Goal: Task Accomplishment & Management: Use online tool/utility

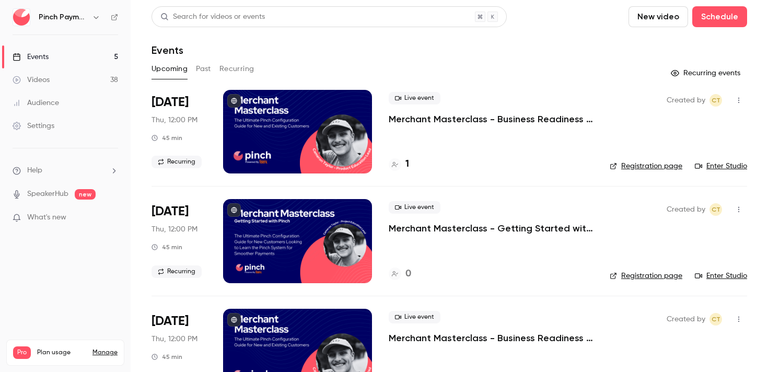
click at [208, 70] on button "Past" at bounding box center [203, 69] width 15 height 17
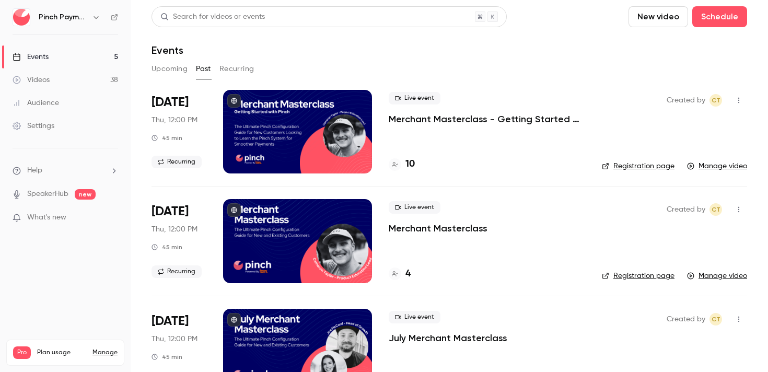
click at [109, 15] on div "Pinch Payments" at bounding box center [66, 17] width 106 height 18
click at [111, 15] on icon at bounding box center [114, 17] width 7 height 7
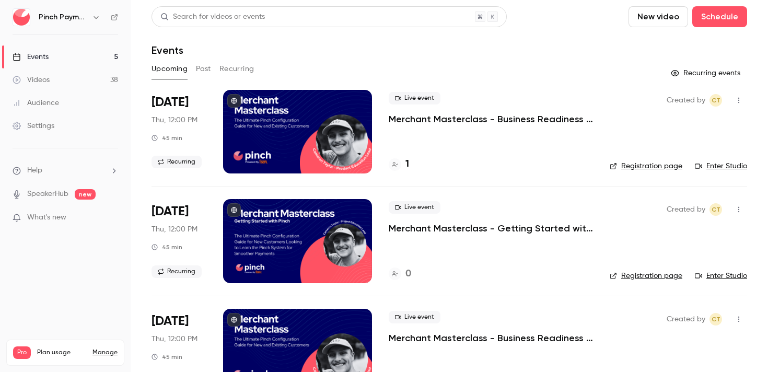
click at [201, 68] on button "Past" at bounding box center [203, 69] width 15 height 17
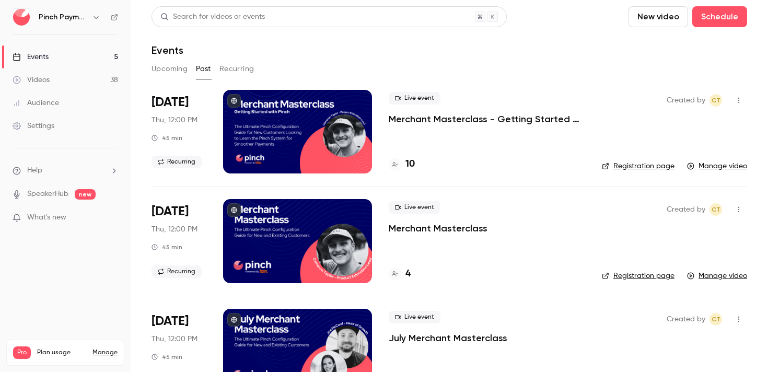
click at [712, 167] on link "Manage video" at bounding box center [717, 166] width 60 height 10
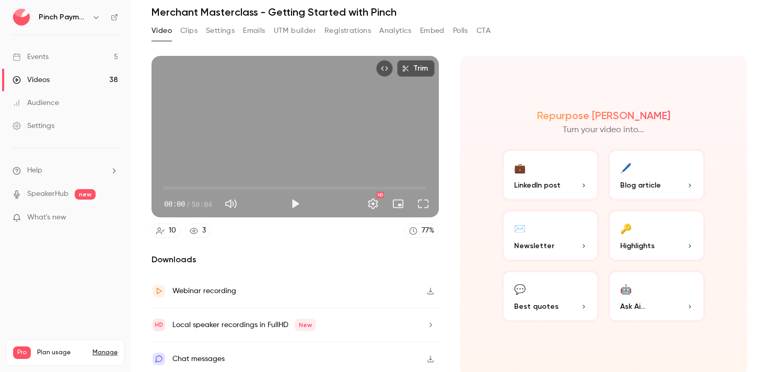
scroll to position [42, 0]
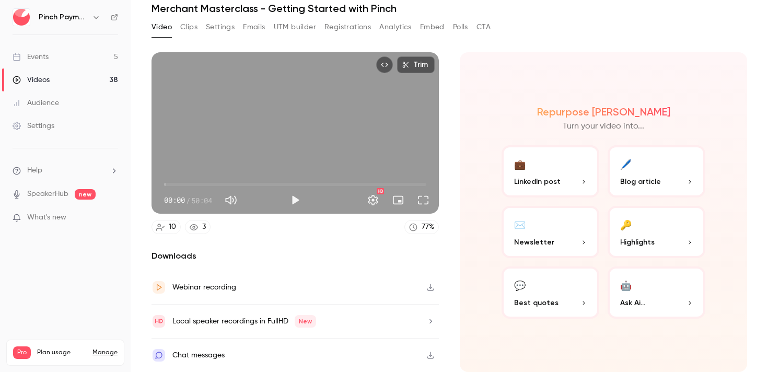
click at [429, 289] on icon "button" at bounding box center [431, 287] width 8 height 7
click at [201, 228] on link "3" at bounding box center [198, 227] width 26 height 14
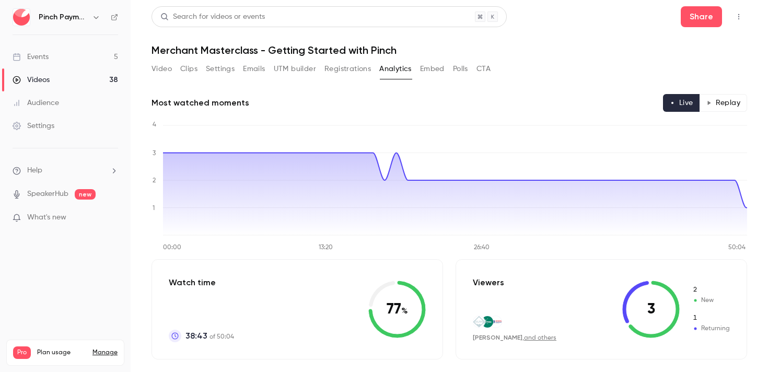
drag, startPoint x: 306, startPoint y: 93, endPoint x: 81, endPoint y: 62, distance: 226.9
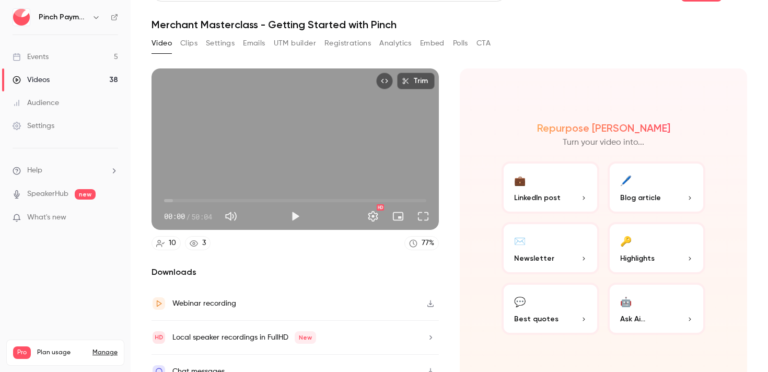
scroll to position [27, 0]
